Goal: Find specific page/section: Find specific page/section

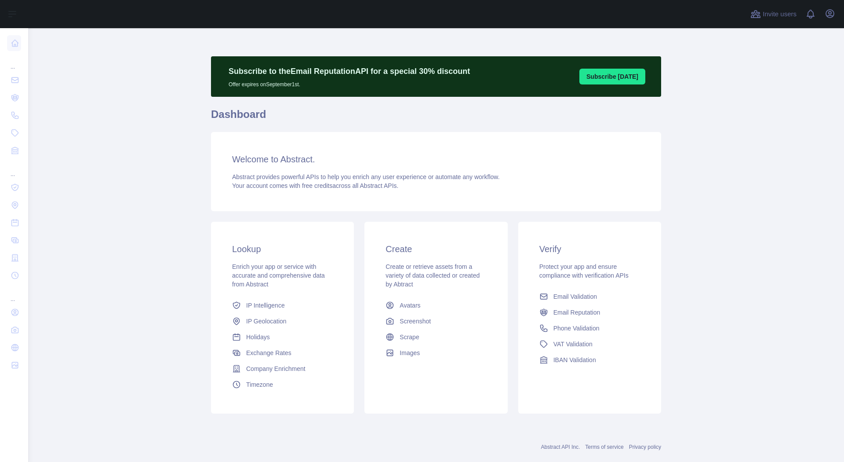
click at [249, 283] on span "Enrich your app or service with accurate and comprehensive data from Abstract" at bounding box center [278, 275] width 93 height 25
click at [257, 318] on span "IP Geolocation" at bounding box center [266, 321] width 40 height 9
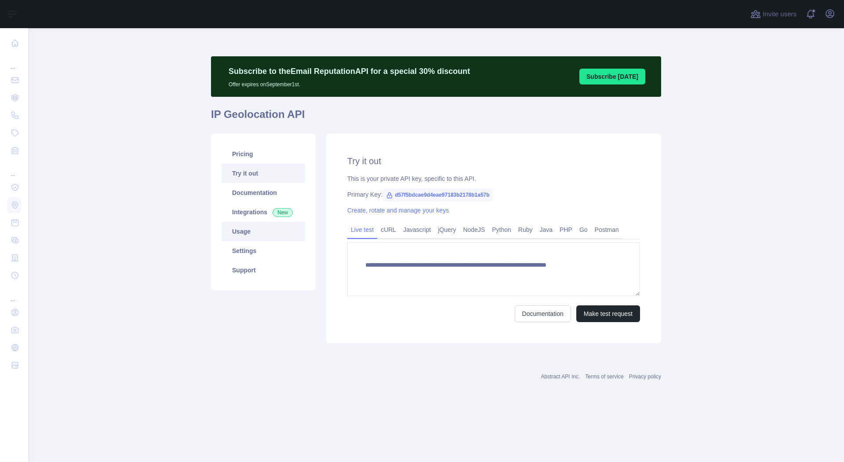
click at [250, 236] on link "Usage" at bounding box center [264, 231] width 84 height 19
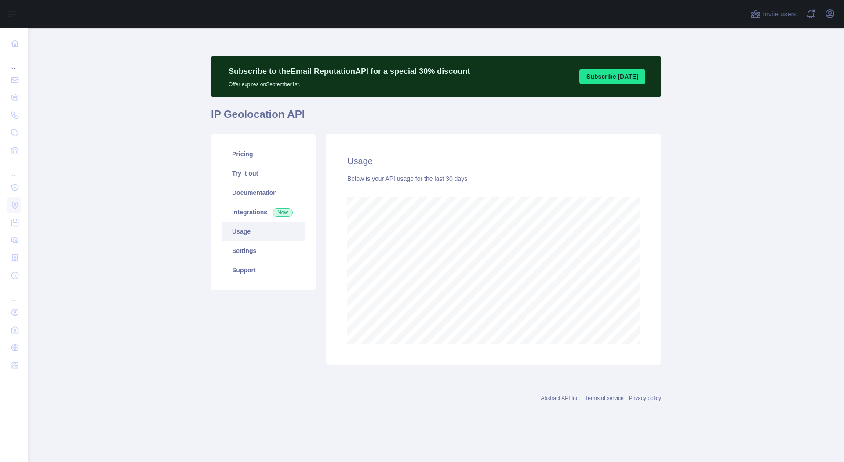
scroll to position [433, 816]
